Goal: Information Seeking & Learning: Learn about a topic

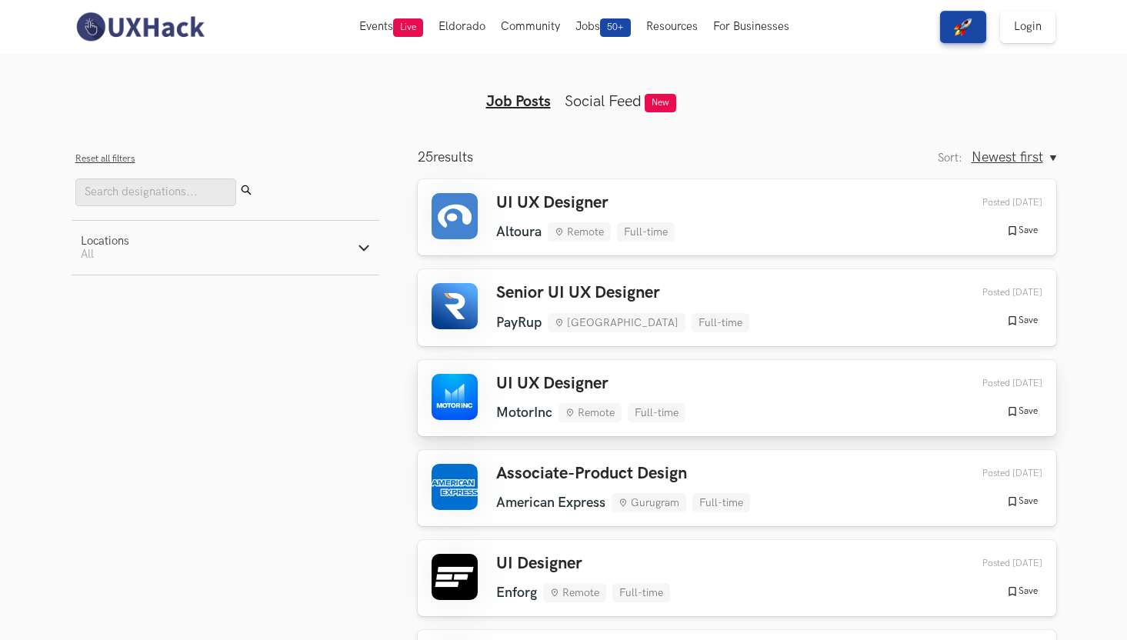
click at [557, 374] on h3 "UI UX Designer" at bounding box center [590, 384] width 189 height 20
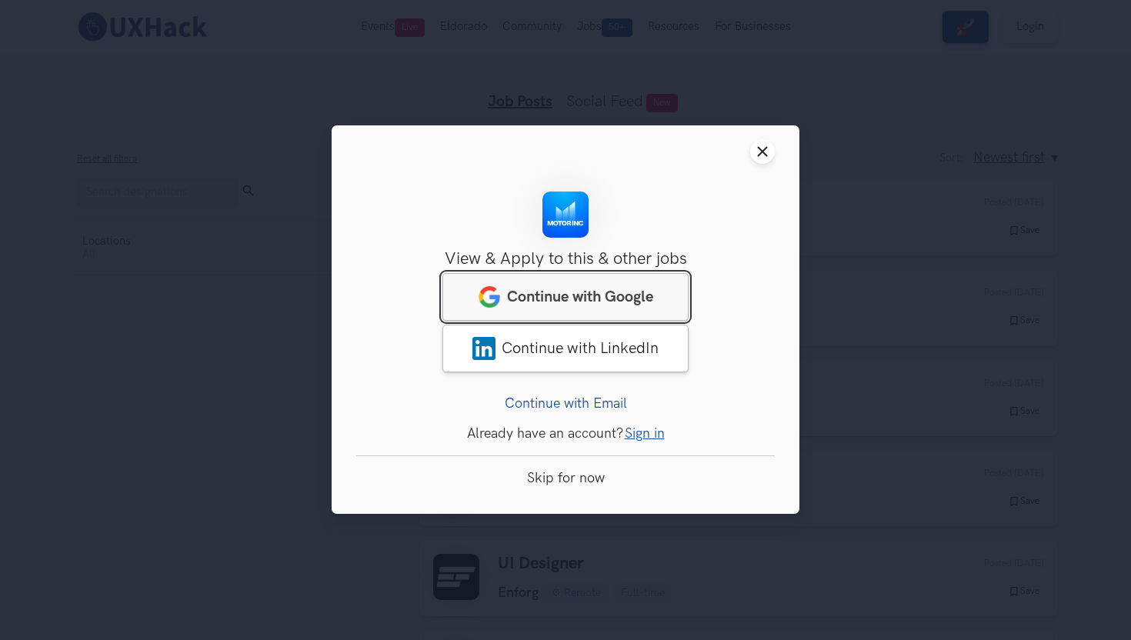
click at [631, 288] on span "Continue with Google" at bounding box center [580, 297] width 146 height 18
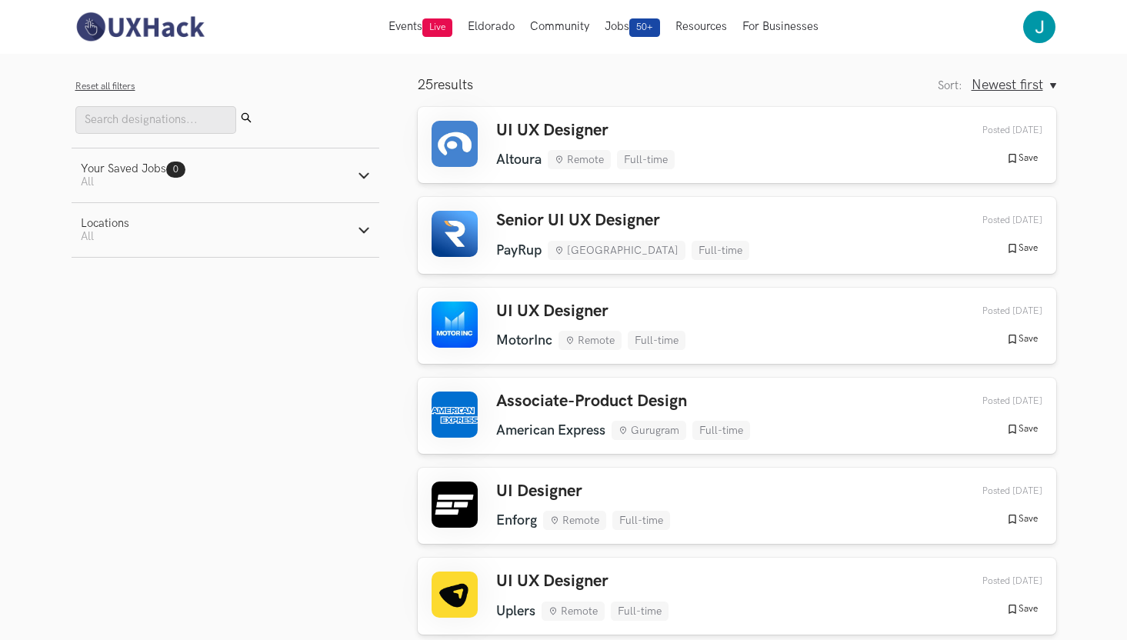
scroll to position [76, 0]
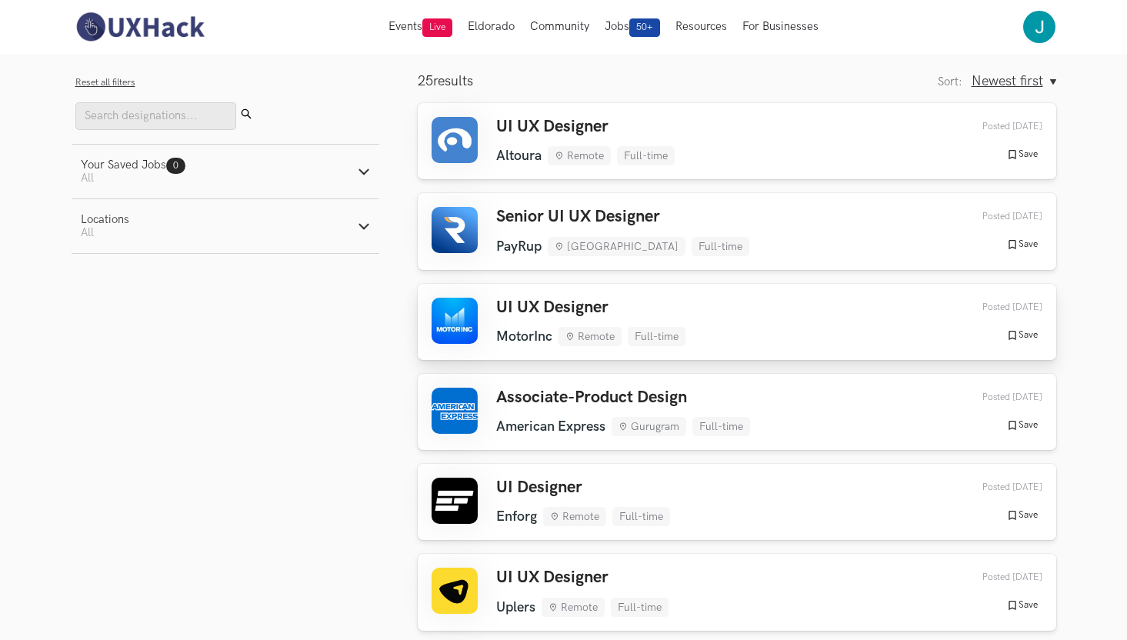
click at [601, 286] on link "UI UX Designer MotorInc Remote Full-time MotorInc Remote Full-time [DATE] Poste…" at bounding box center [737, 322] width 638 height 76
click at [693, 124] on div "UI UX Designer [GEOGRAPHIC_DATA] Remote Full-time [GEOGRAPHIC_DATA] Remote Full…" at bounding box center [736, 141] width 611 height 48
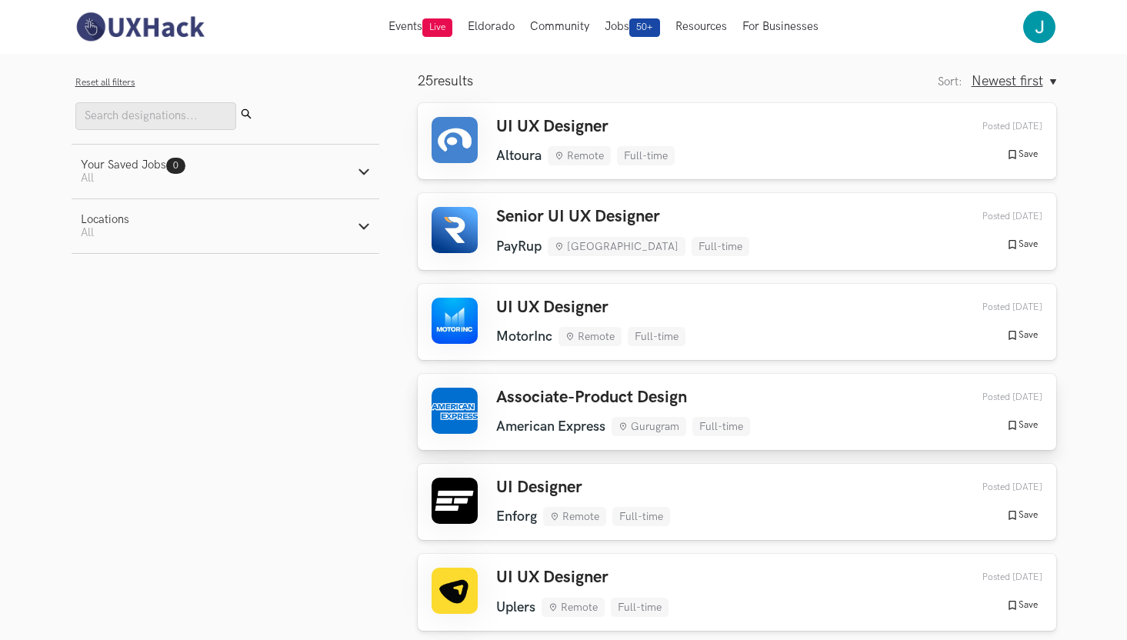
click at [781, 392] on div "Associate-Product Design American Express Gurugram Full-time American Express G…" at bounding box center [736, 412] width 611 height 48
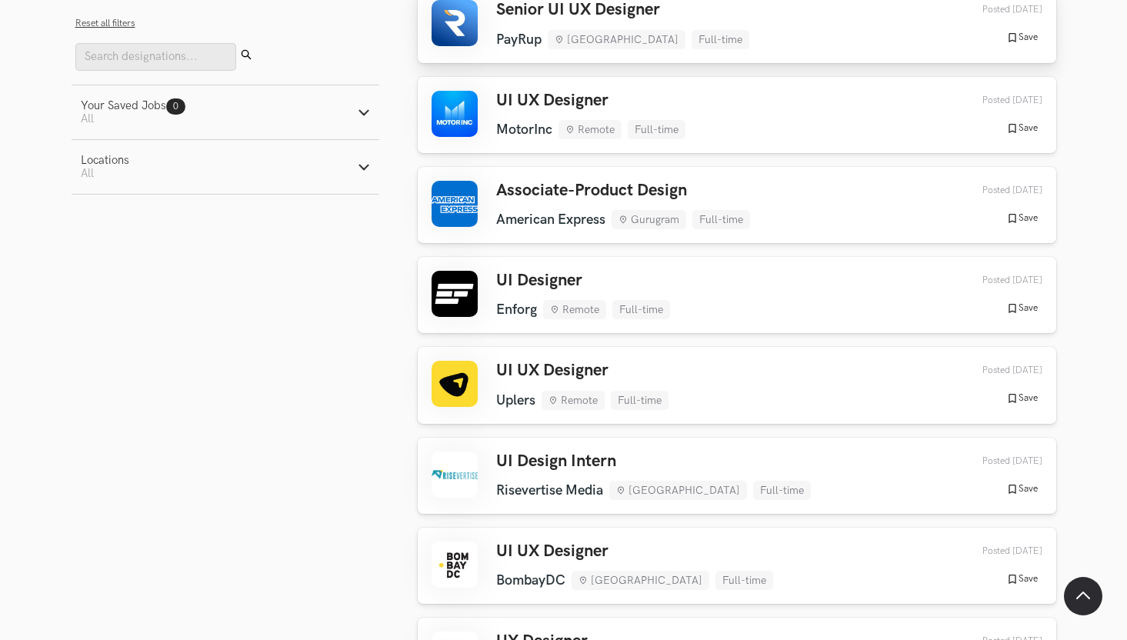
scroll to position [285, 0]
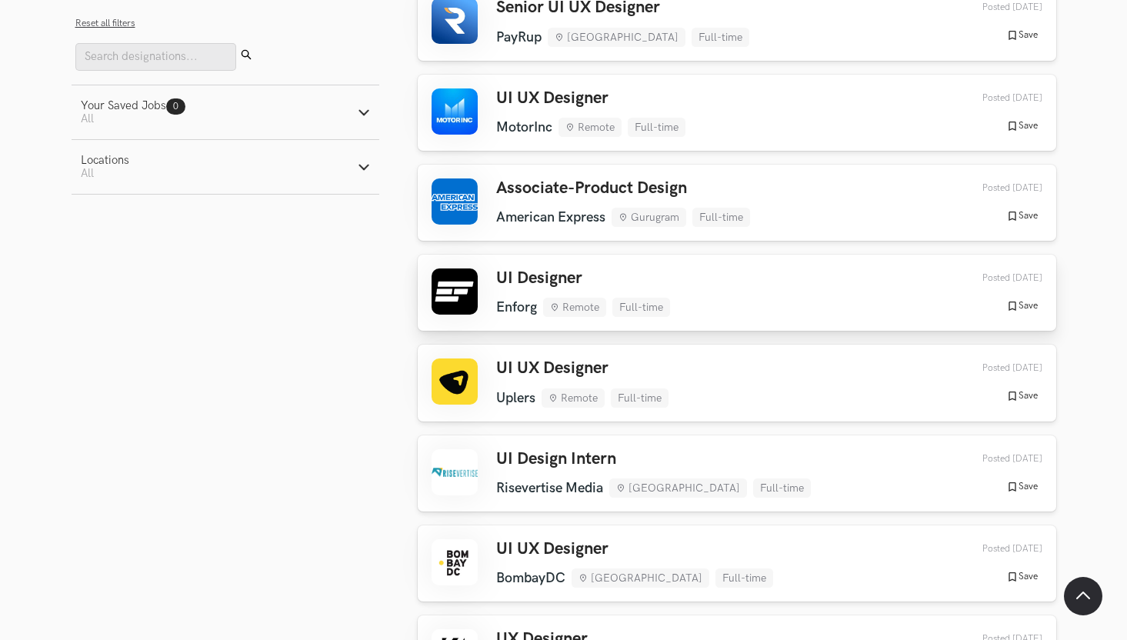
click at [770, 286] on div "UI Designer Enforg Remote Full-time Enforg Remote Full-time [DATE] Posted [DATE…" at bounding box center [736, 292] width 611 height 48
click at [736, 348] on link "UI UX Designer Uplers Remote Full-time Uplers Remote Full-time [DATE] Posted [D…" at bounding box center [737, 383] width 638 height 76
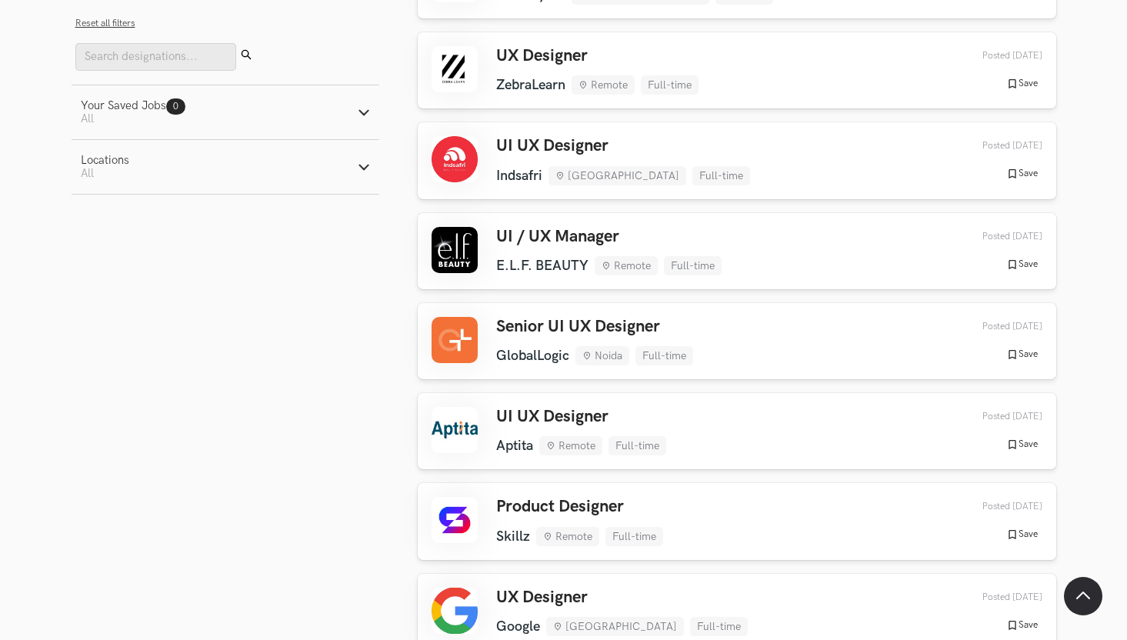
scroll to position [871, 0]
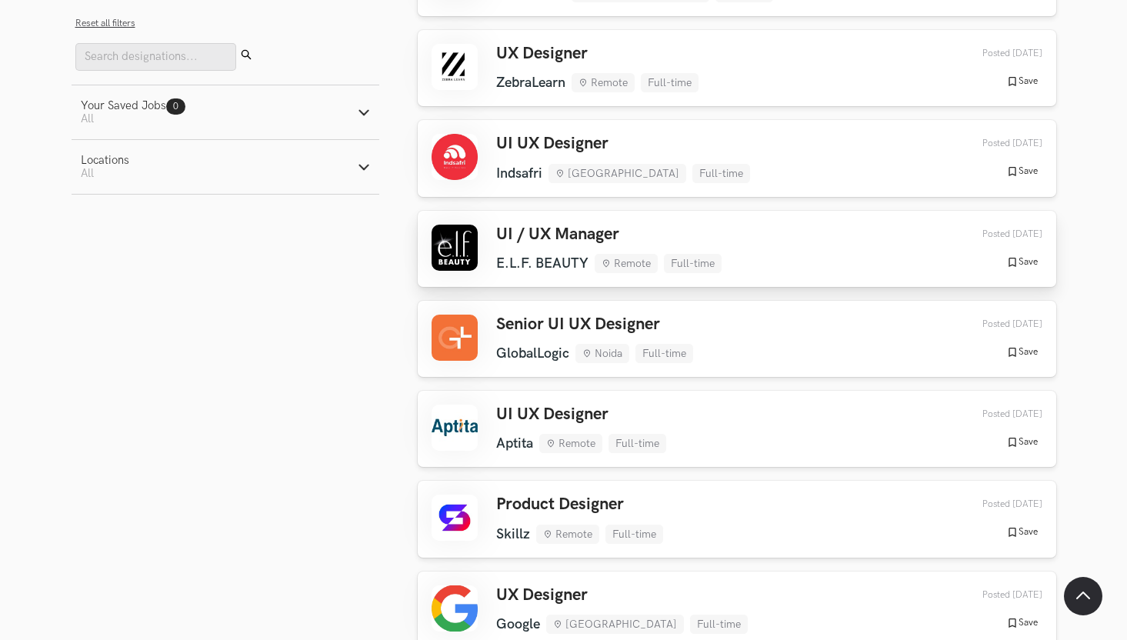
click at [840, 238] on div "UI / UX Manager E.L.F. BEAUTY Remote Full-time E.L.F. BEAUTY Remote Full-time […" at bounding box center [736, 249] width 611 height 48
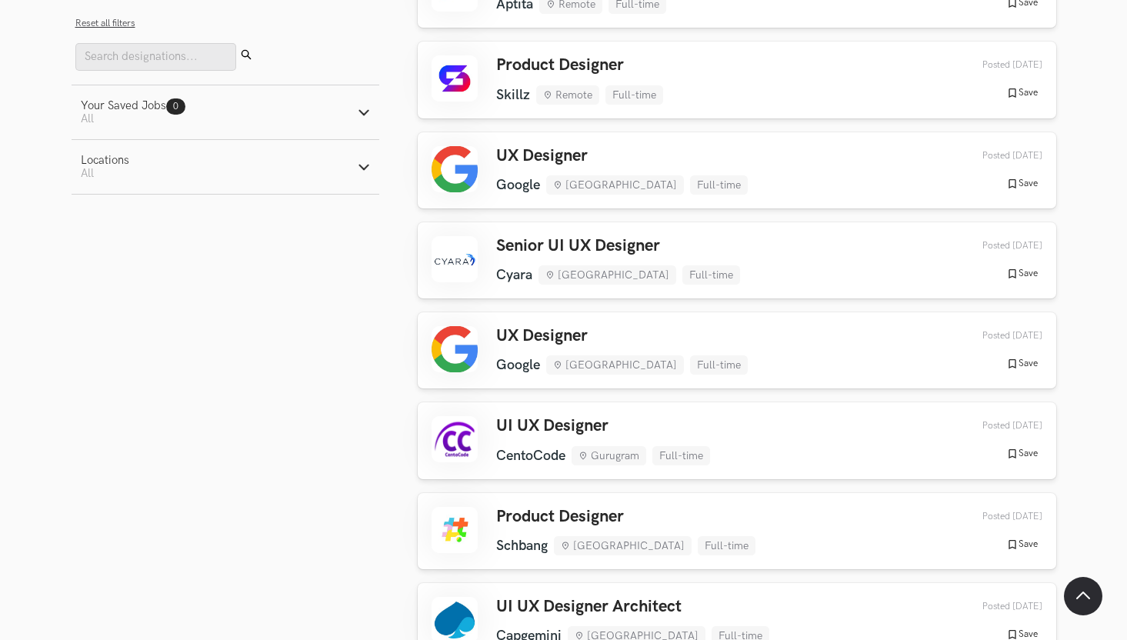
scroll to position [1303, 0]
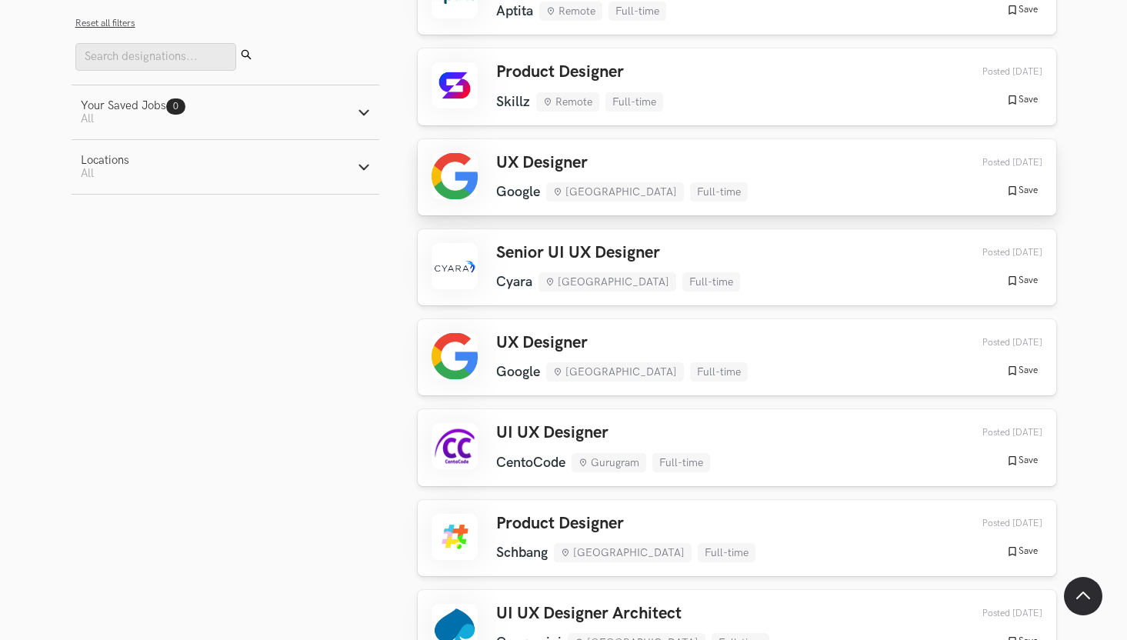
click at [791, 188] on div "UX Designer Google [GEOGRAPHIC_DATA] Full-time Google [GEOGRAPHIC_DATA] Full-ti…" at bounding box center [736, 177] width 611 height 48
click at [752, 341] on div "UX Designer Google [GEOGRAPHIC_DATA] Full-time Google [GEOGRAPHIC_DATA] Full-ti…" at bounding box center [736, 357] width 611 height 48
click at [764, 253] on div "Senior UI UX Designer [GEOGRAPHIC_DATA] [GEOGRAPHIC_DATA] Full-time [GEOGRAPHIC…" at bounding box center [736, 267] width 611 height 48
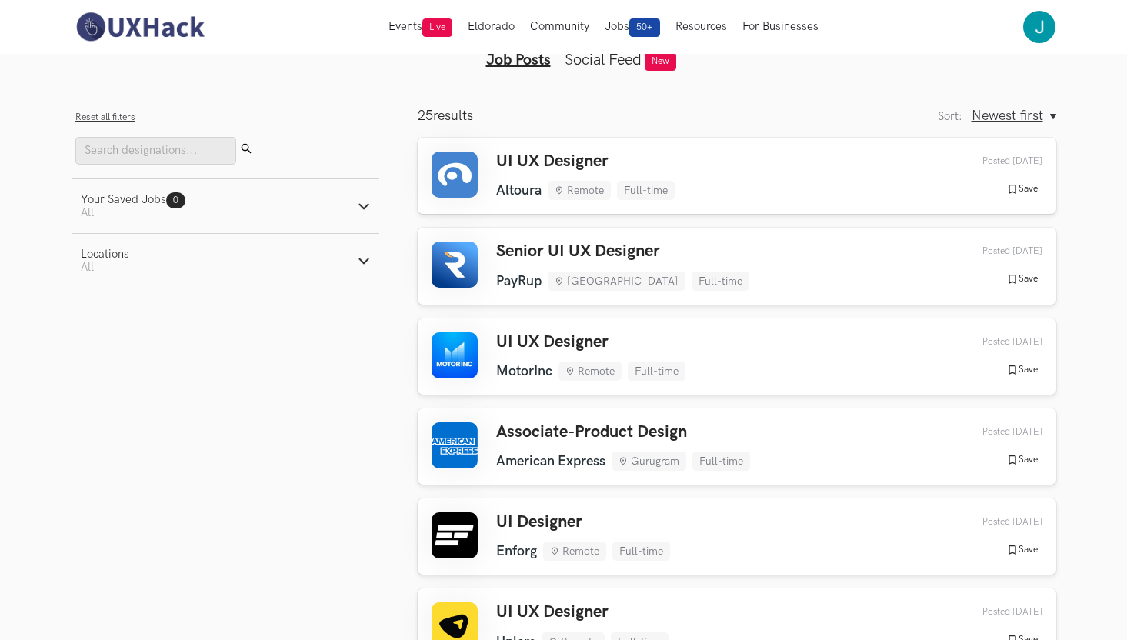
scroll to position [0, 0]
